Goal: Information Seeking & Learning: Learn about a topic

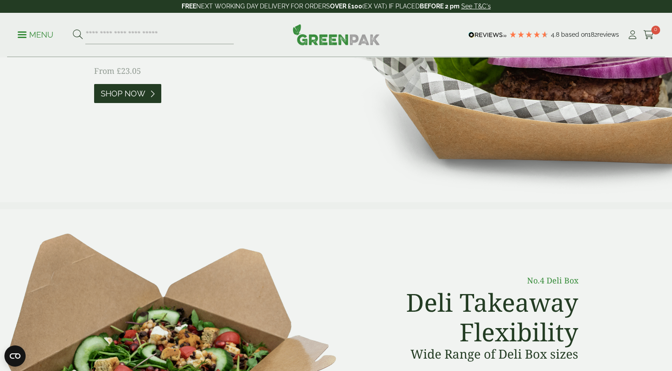
click at [135, 95] on span "Shop Now" at bounding box center [123, 94] width 45 height 10
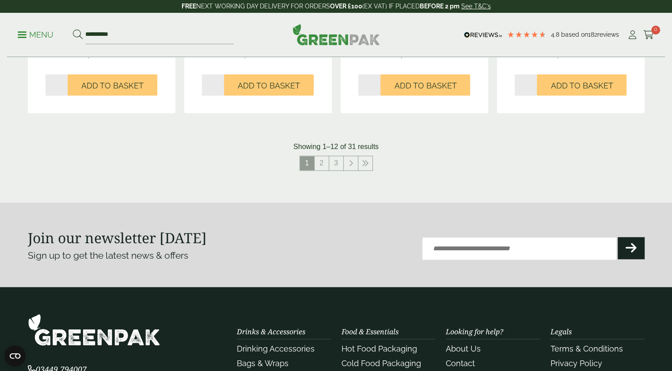
scroll to position [1016, 0]
click at [321, 163] on link "2" at bounding box center [322, 163] width 14 height 14
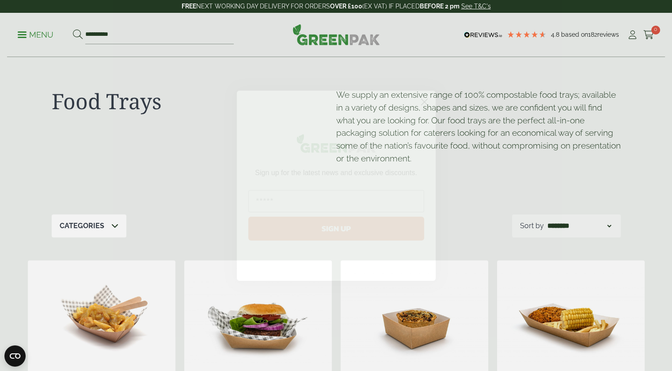
click at [425, 101] on icon "Close dialog" at bounding box center [424, 102] width 6 height 6
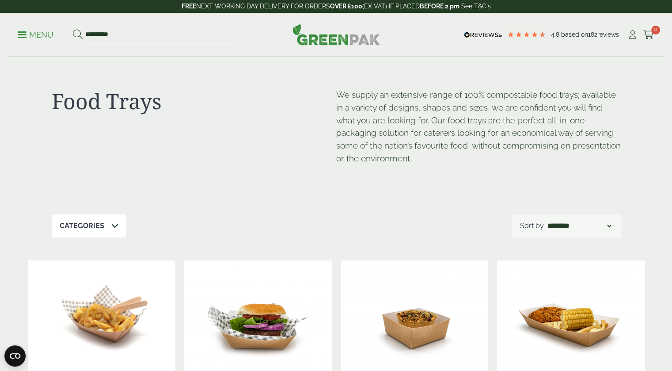
click at [23, 32] on link "Menu" at bounding box center [36, 34] width 36 height 9
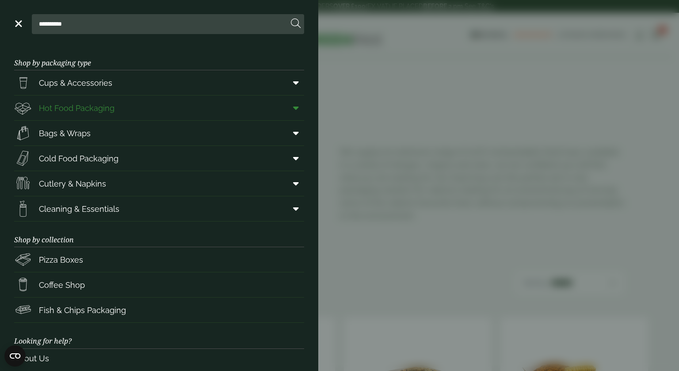
click at [91, 109] on span "Hot Food Packaging" at bounding box center [77, 108] width 76 height 12
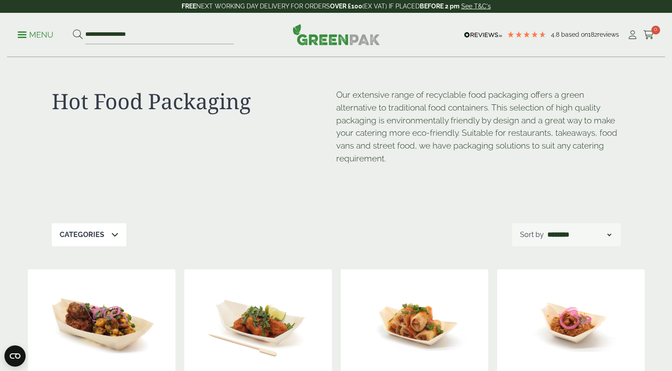
click at [65, 236] on p "Categories" at bounding box center [82, 234] width 45 height 11
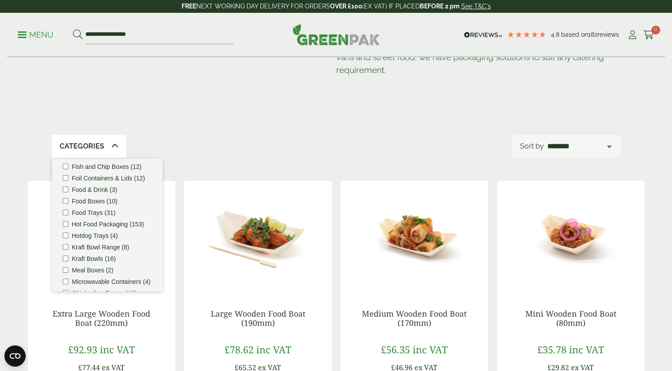
scroll to position [133, 0]
click at [88, 261] on label "Kraft Bowls (16)" at bounding box center [94, 258] width 44 height 6
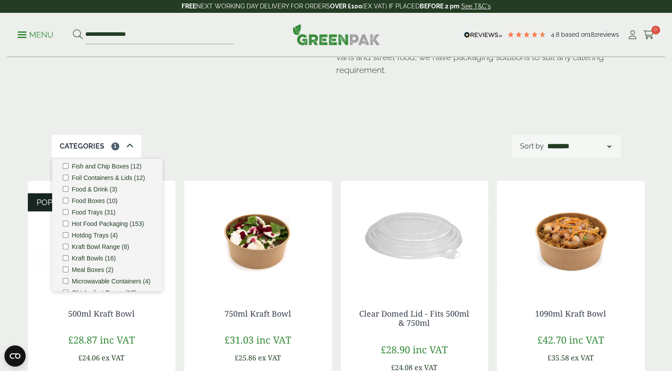
click at [314, 120] on div "Hot Food Packaging Our extensive range of recyclable food packaging offers a gr…" at bounding box center [336, 52] width 569 height 166
click at [94, 148] on p "Categories" at bounding box center [82, 146] width 45 height 11
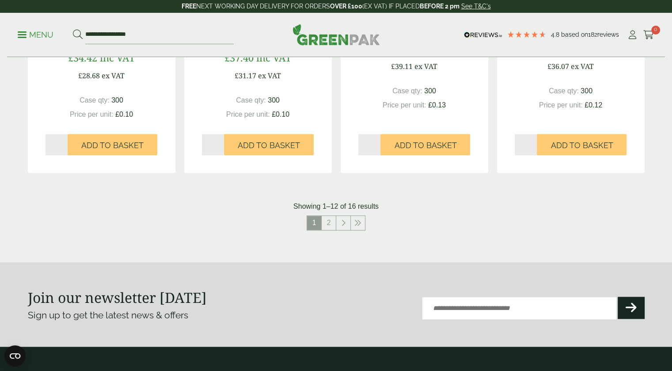
scroll to position [972, 0]
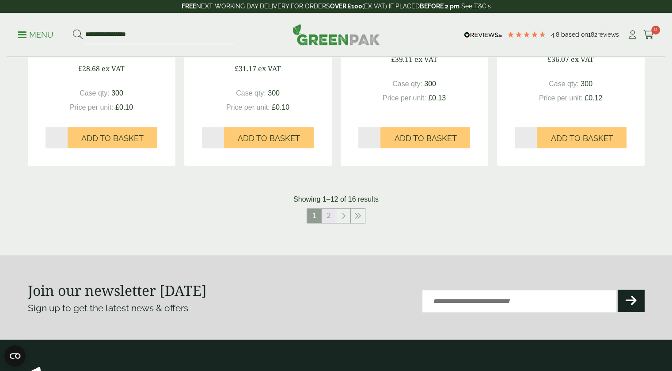
drag, startPoint x: 329, startPoint y: 214, endPoint x: 330, endPoint y: 198, distance: 15.9
click at [329, 213] on link "2" at bounding box center [329, 216] width 14 height 14
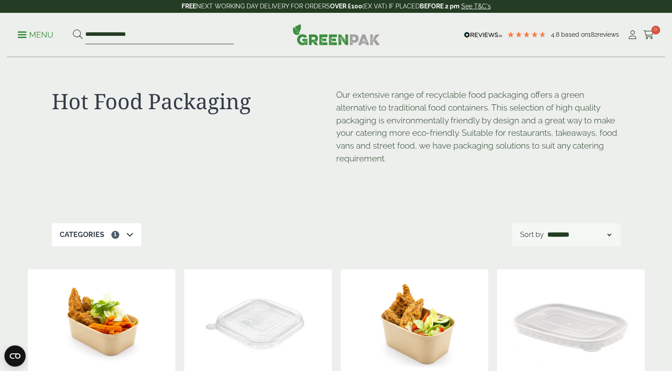
drag, startPoint x: 160, startPoint y: 33, endPoint x: 35, endPoint y: 35, distance: 125.1
click at [35, 35] on ul "**********" at bounding box center [126, 35] width 216 height 19
type input "**********"
click at [73, 29] on button at bounding box center [78, 34] width 10 height 11
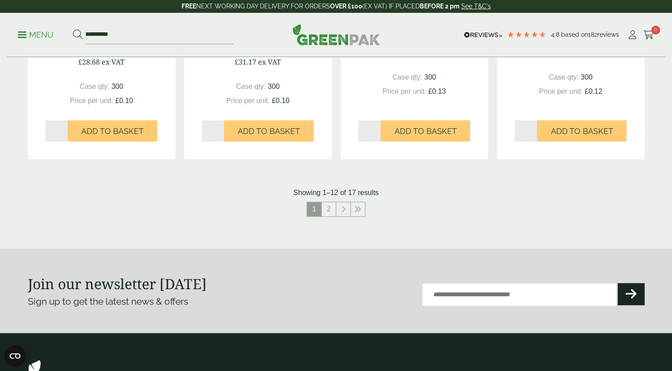
scroll to position [928, 0]
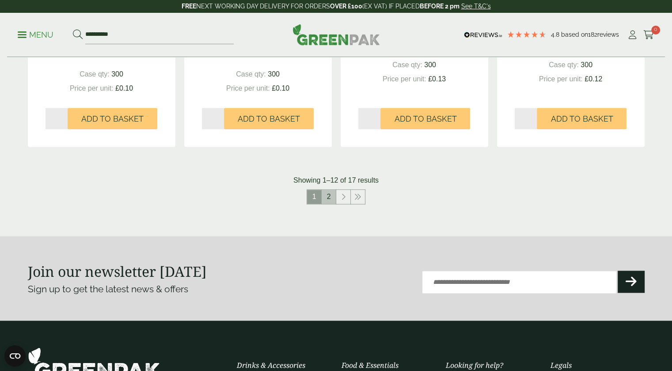
click at [331, 192] on link "2" at bounding box center [329, 197] width 14 height 14
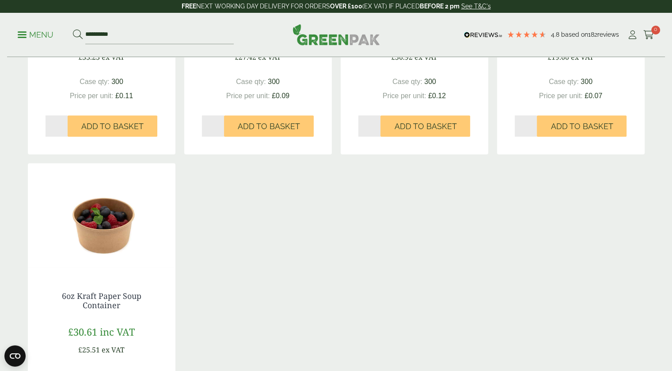
scroll to position [424, 0]
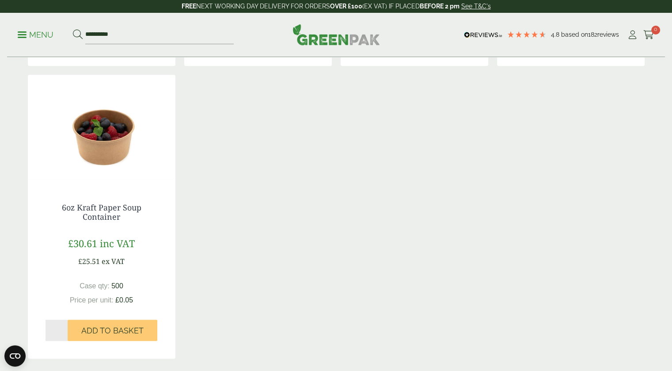
click at [103, 144] on img at bounding box center [102, 130] width 148 height 110
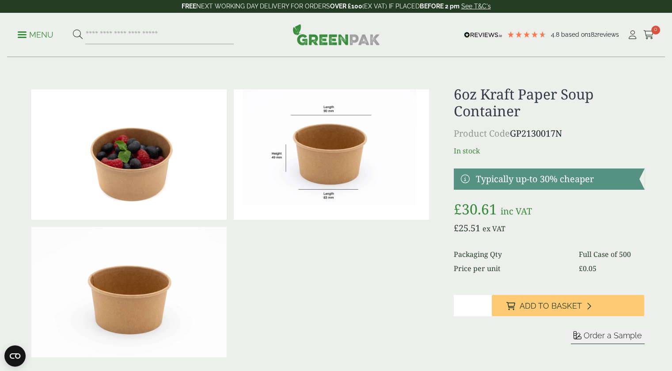
click at [346, 145] on img at bounding box center [331, 154] width 195 height 130
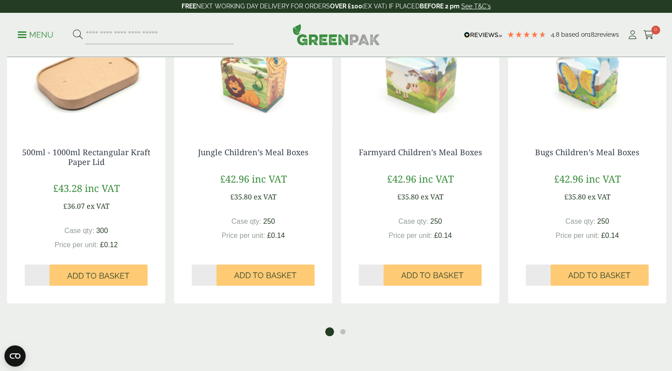
scroll to position [751, 0]
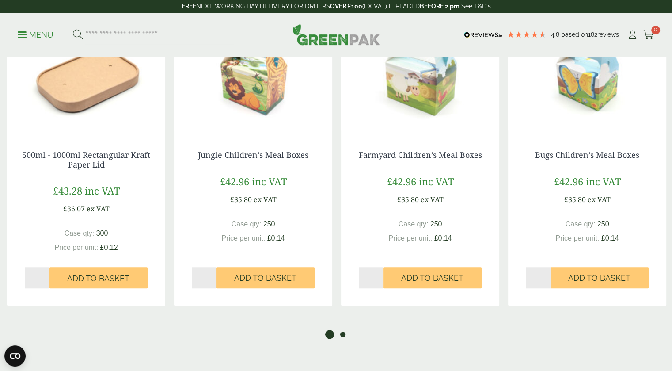
click at [341, 334] on button "2" at bounding box center [342, 334] width 9 height 9
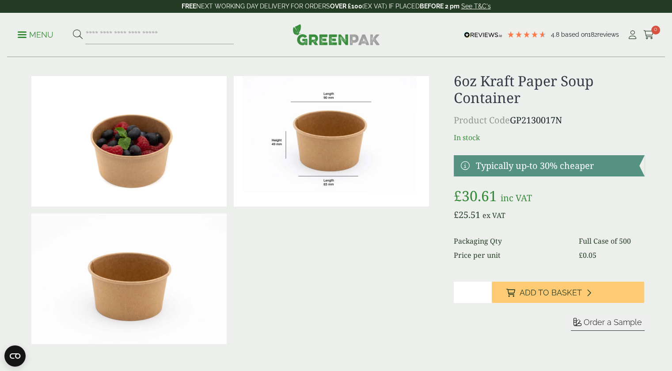
scroll to position [0, 0]
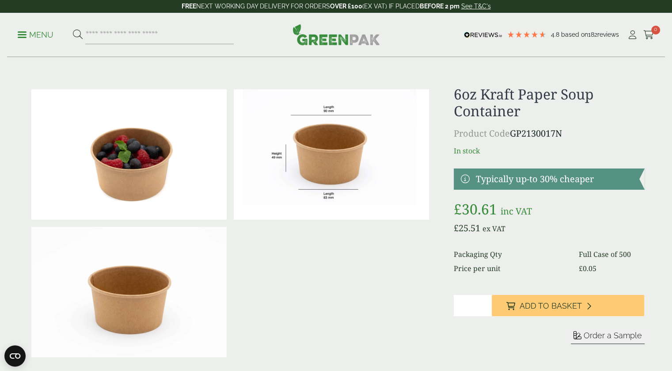
click at [471, 110] on h1 "6oz Kraft Paper Soup Container" at bounding box center [549, 103] width 190 height 34
copy h1 "Container"
click at [167, 33] on input "search" at bounding box center [159, 35] width 148 height 19
paste input "*********"
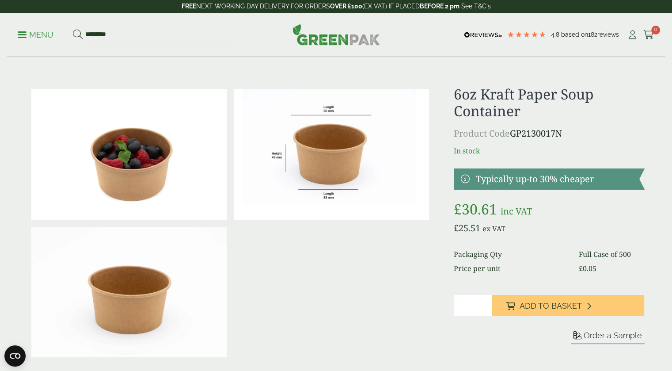
type input "*********"
click at [73, 29] on button at bounding box center [78, 34] width 10 height 11
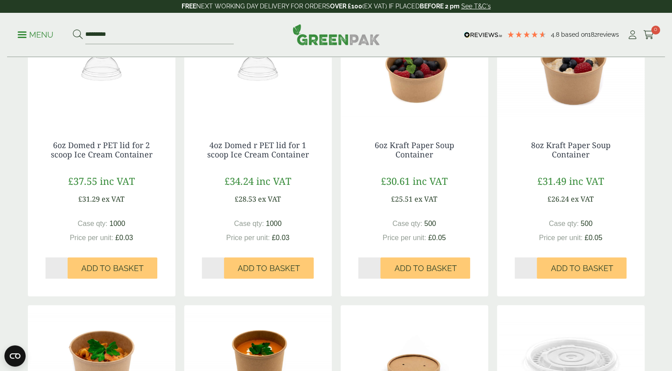
scroll to position [442, 0]
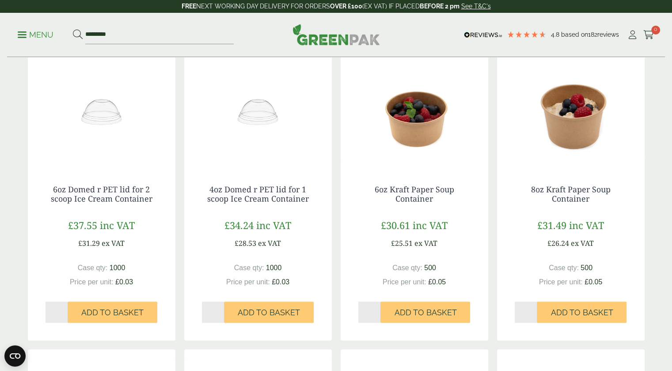
click at [582, 112] on img at bounding box center [571, 112] width 148 height 110
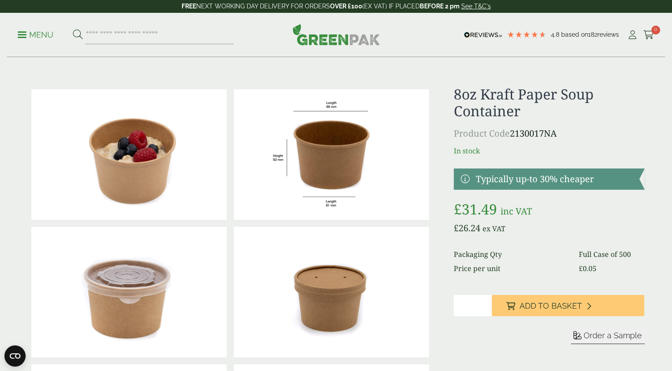
click at [324, 167] on img at bounding box center [331, 154] width 195 height 130
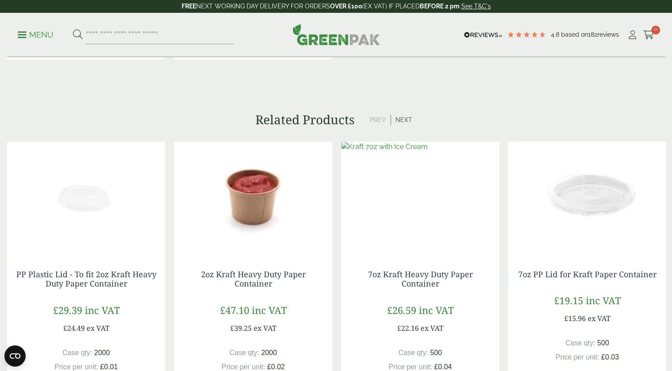
scroll to position [1105, 0]
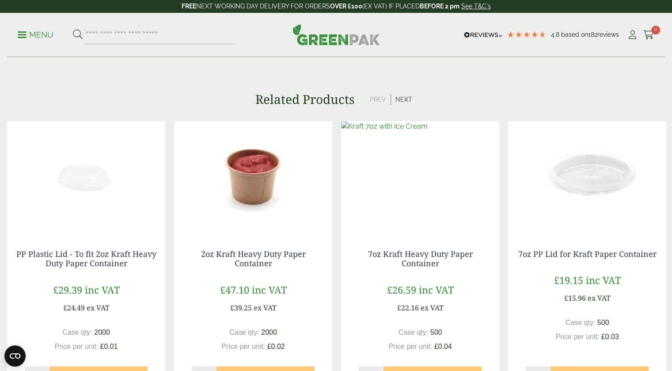
click at [449, 172] on img at bounding box center [420, 176] width 158 height 110
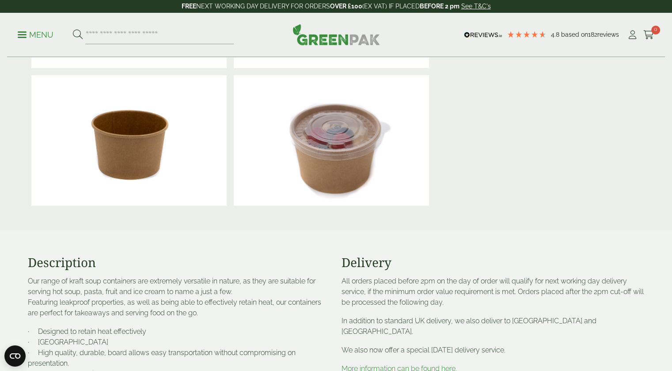
scroll to position [486, 0]
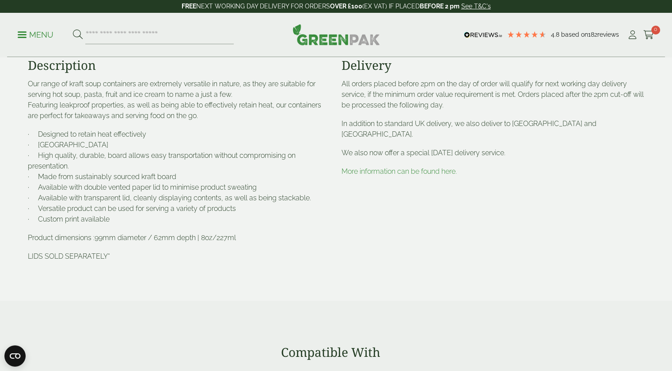
click at [444, 167] on link "More information can be found here." at bounding box center [399, 171] width 115 height 8
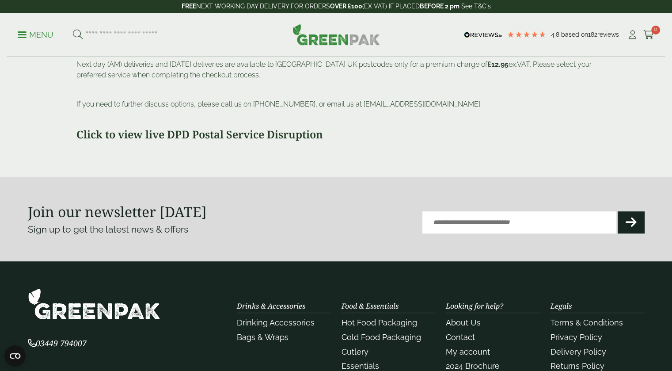
scroll to position [353, 0]
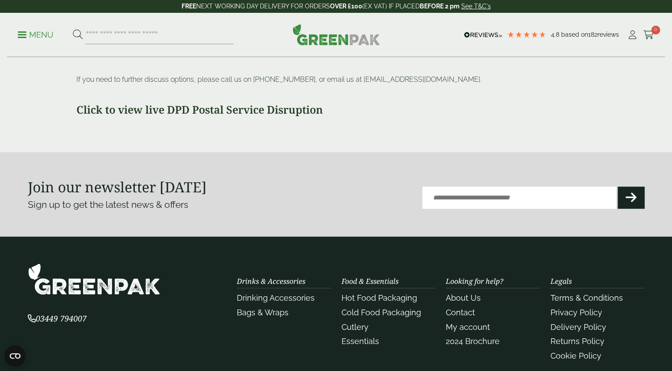
click at [492, 199] on input "Email (Required)" at bounding box center [519, 197] width 194 height 22
type input "**********"
click at [637, 196] on button "Submit" at bounding box center [631, 197] width 27 height 22
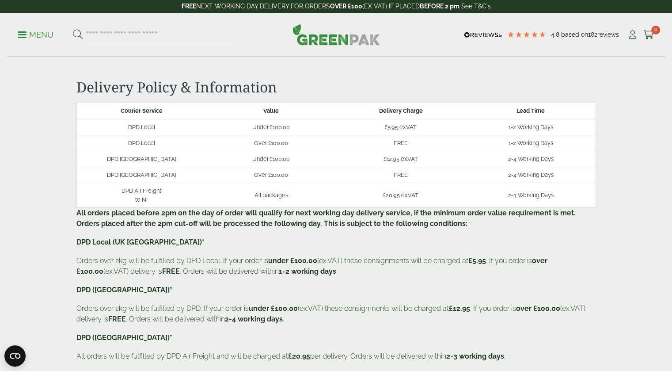
scroll to position [88, 0]
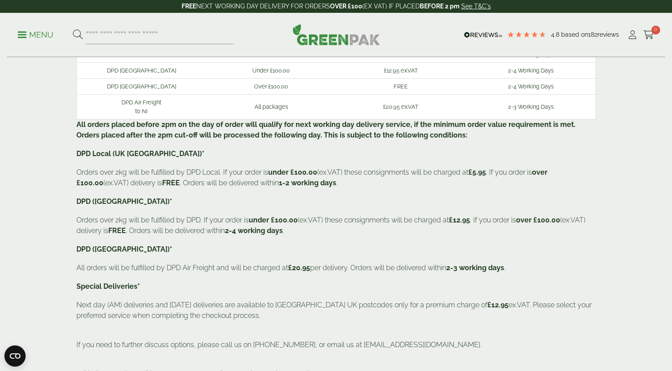
click at [232, 239] on div "Courier Service Value Delivery Charge Lead Time DPD Local Under £100.00 £5.95 e…" at bounding box center [336, 197] width 520 height 367
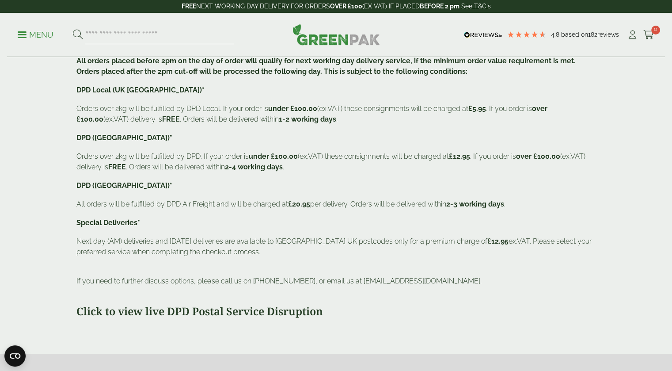
scroll to position [176, 0]
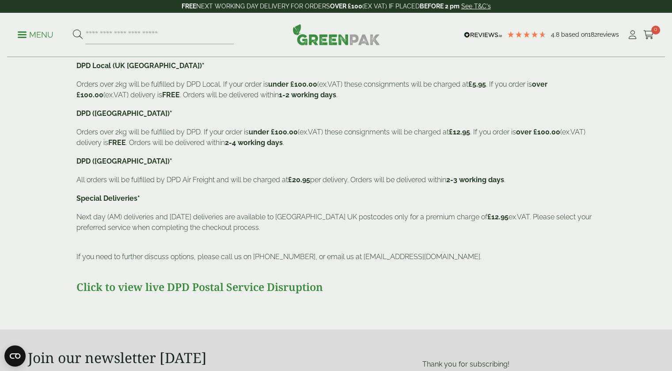
click at [182, 285] on strong "Click to view live DPD Postal Service Disruption" at bounding box center [199, 286] width 247 height 15
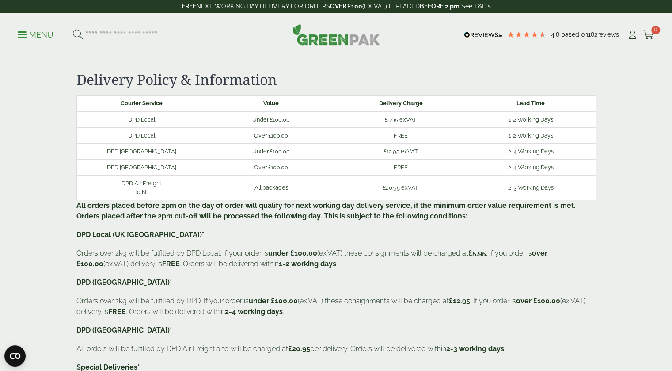
scroll to position [0, 0]
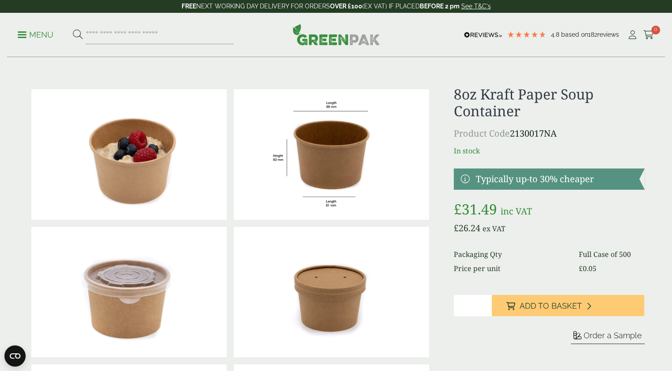
click at [435, 134] on div at bounding box center [336, 292] width 627 height 412
click at [441, 129] on div at bounding box center [336, 292] width 627 height 412
click at [539, 150] on p "In stock" at bounding box center [549, 150] width 190 height 11
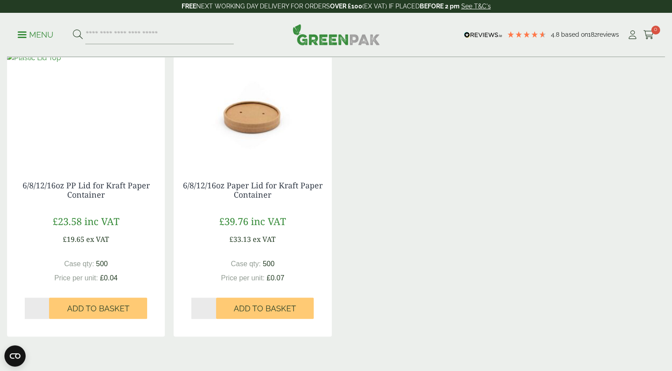
scroll to position [839, 0]
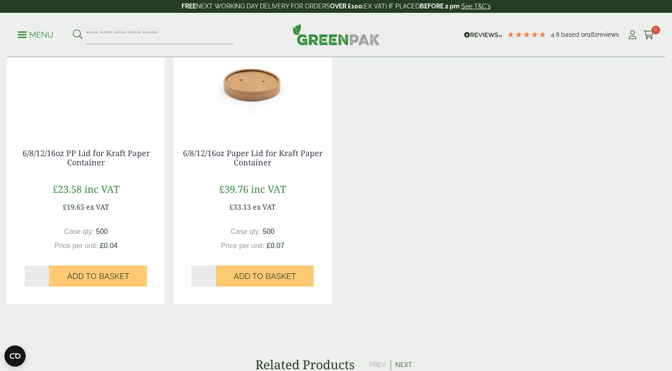
click at [387, 107] on div "6/8/12/16oz PP Lid for Kraft Paper Container £ 23.58 inc VAT £ 19.65 ex VAT Cas…" at bounding box center [336, 162] width 658 height 284
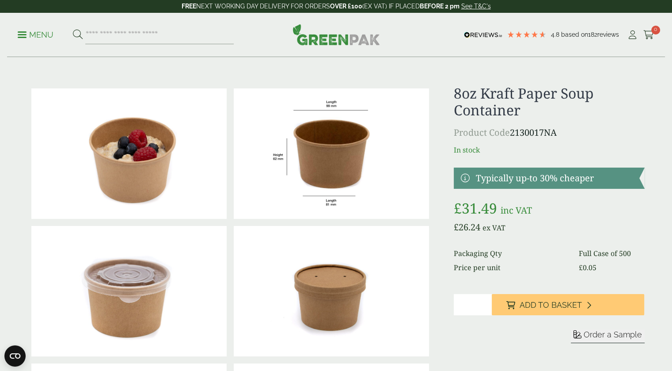
scroll to position [0, 0]
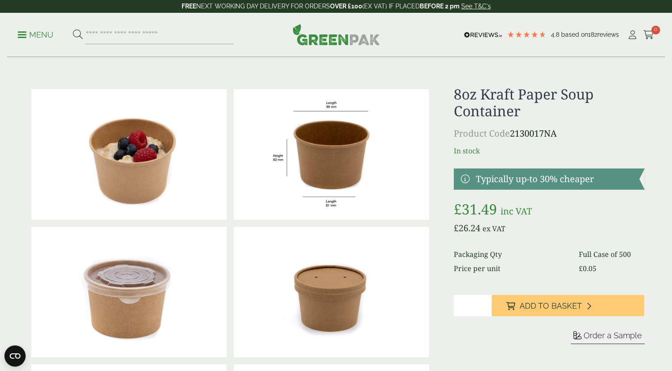
click at [387, 107] on img at bounding box center [331, 154] width 195 height 130
